Goal: Transaction & Acquisition: Purchase product/service

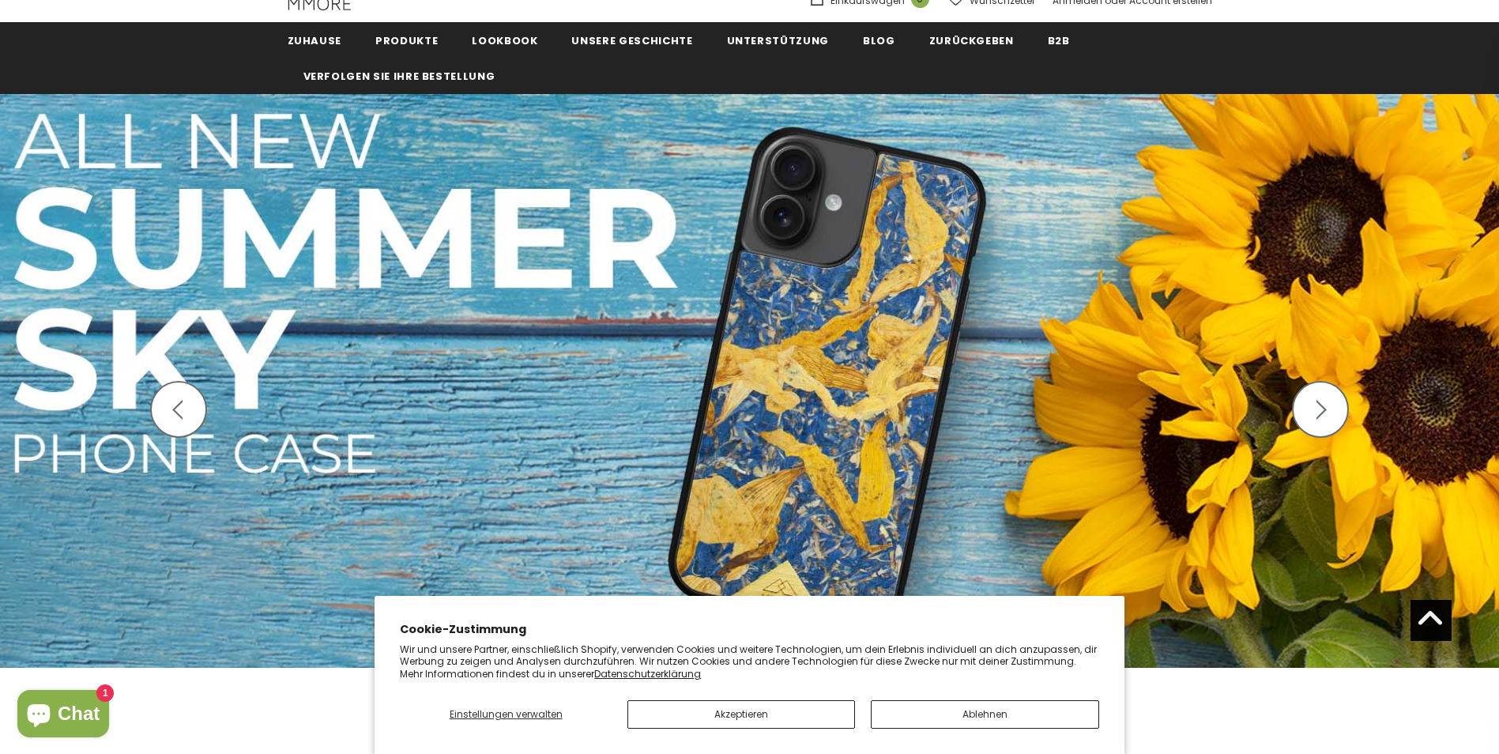
scroll to position [79, 0]
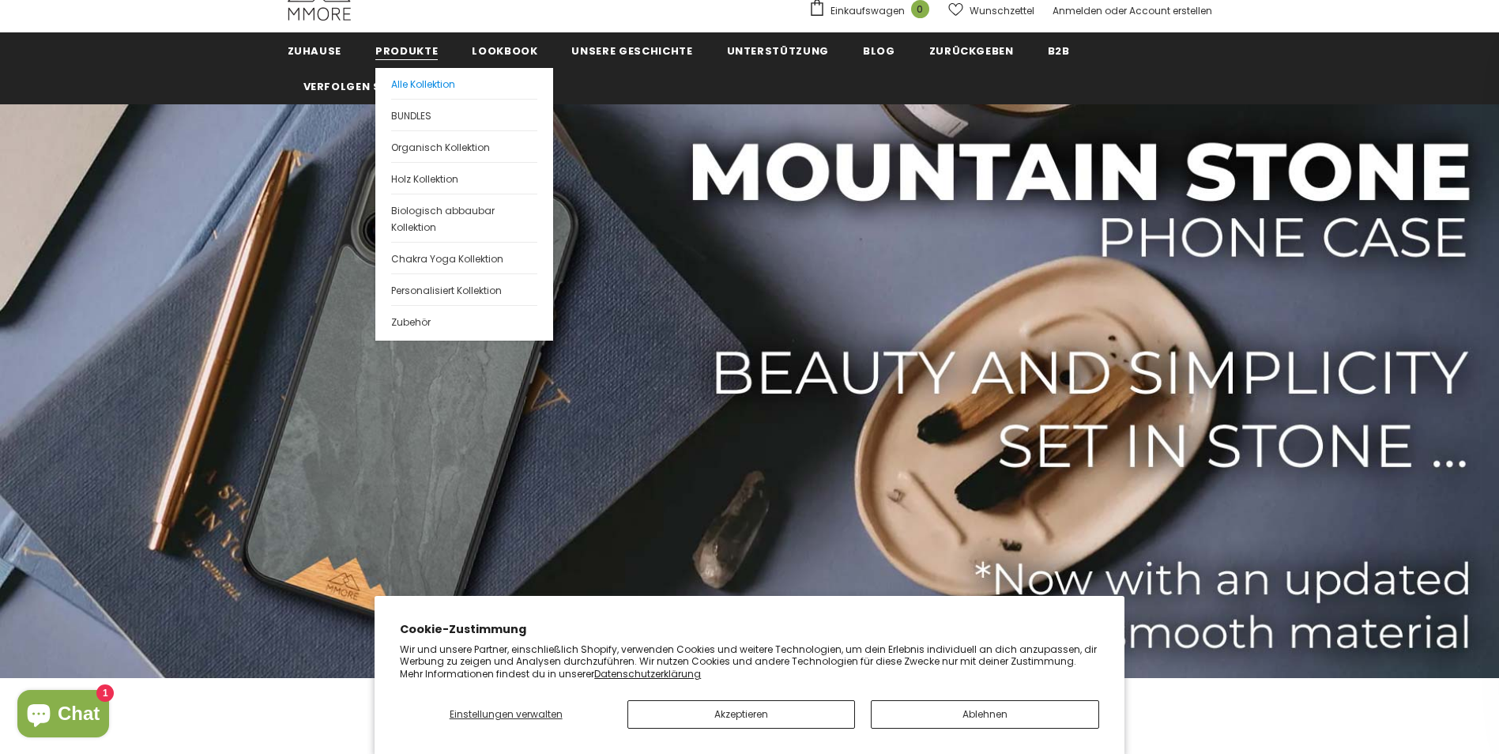
click at [454, 85] on link "Alle Kollektion" at bounding box center [464, 83] width 146 height 31
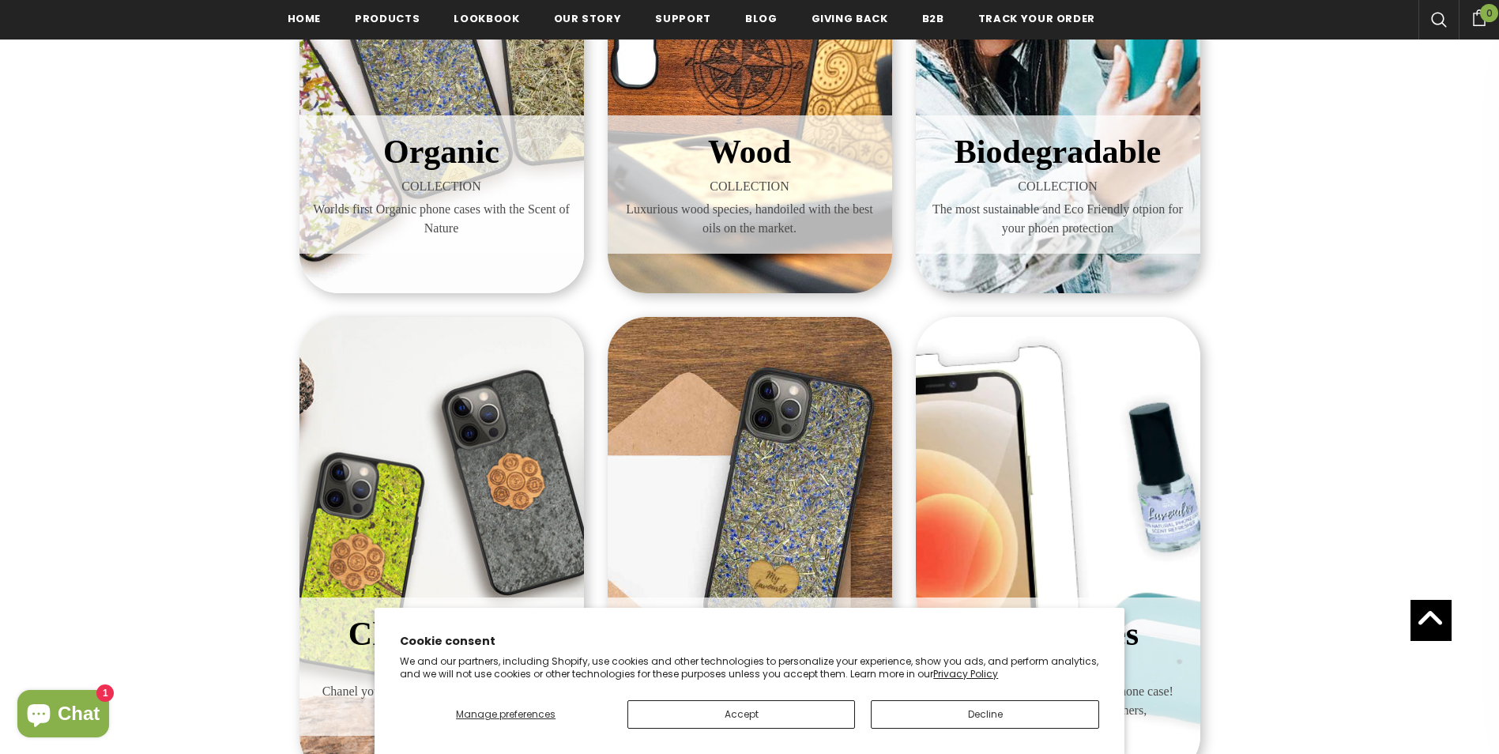
scroll to position [294, 0]
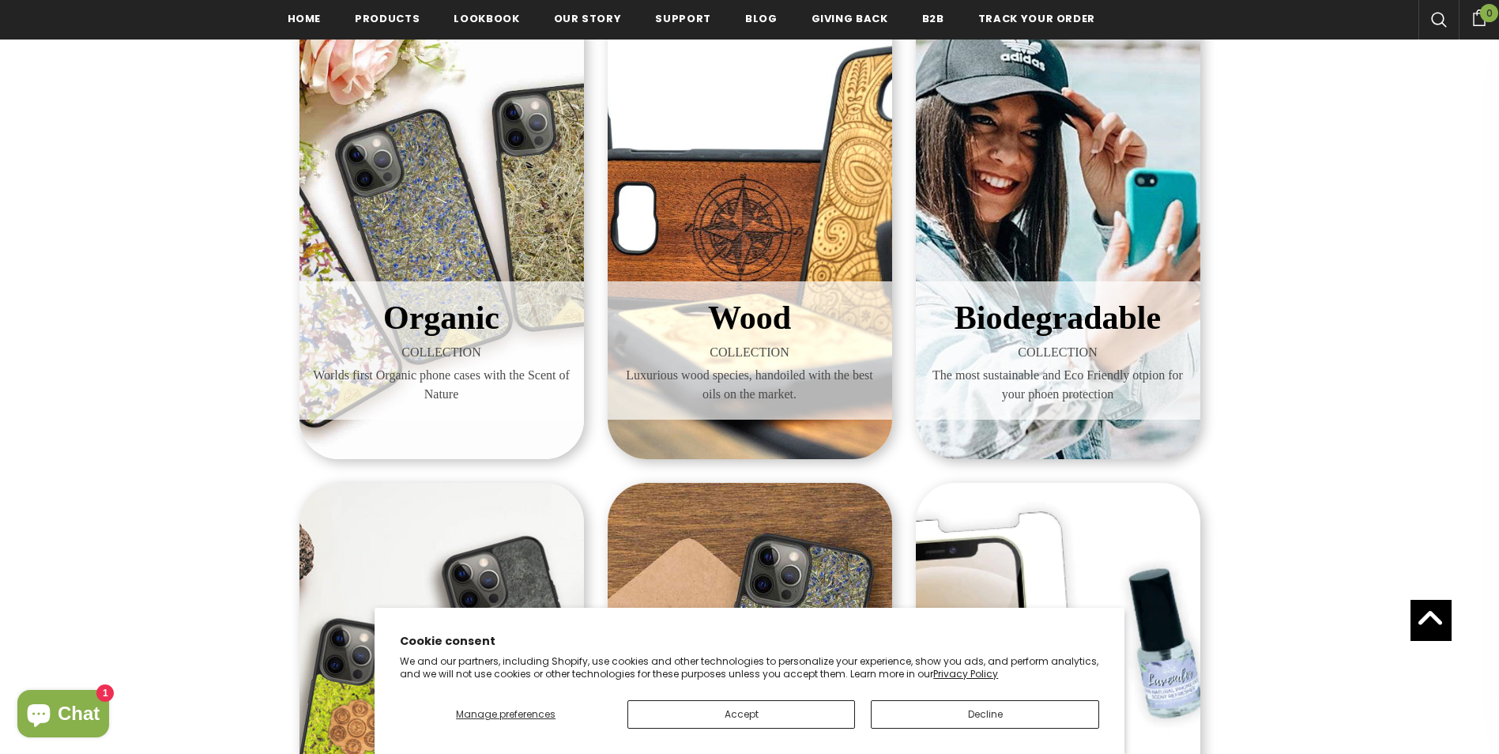
click at [500, 260] on div "Organic COLLECTION Worlds first Organic phone cases with the Scent of Nature" at bounding box center [442, 230] width 285 height 458
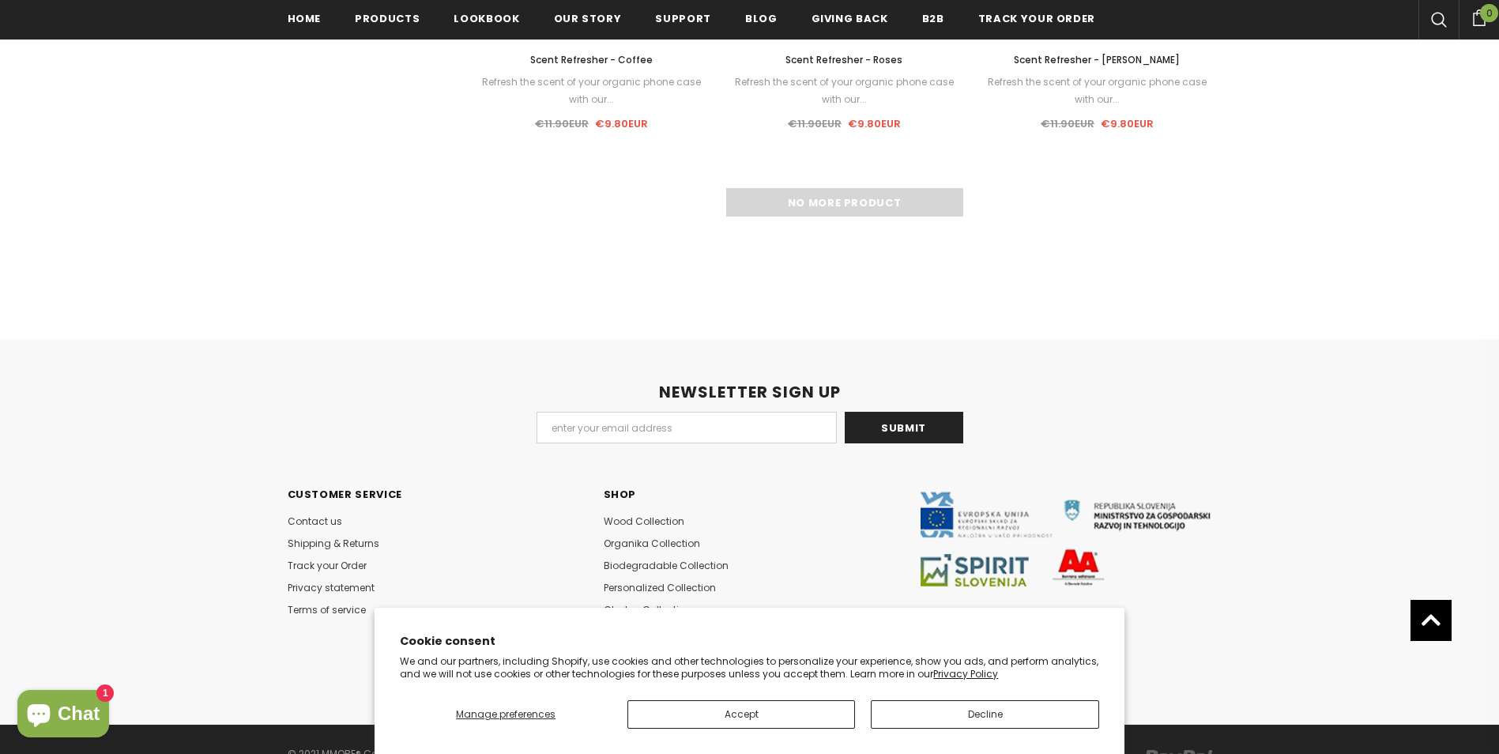
scroll to position [2134, 0]
